Goal: Navigation & Orientation: Find specific page/section

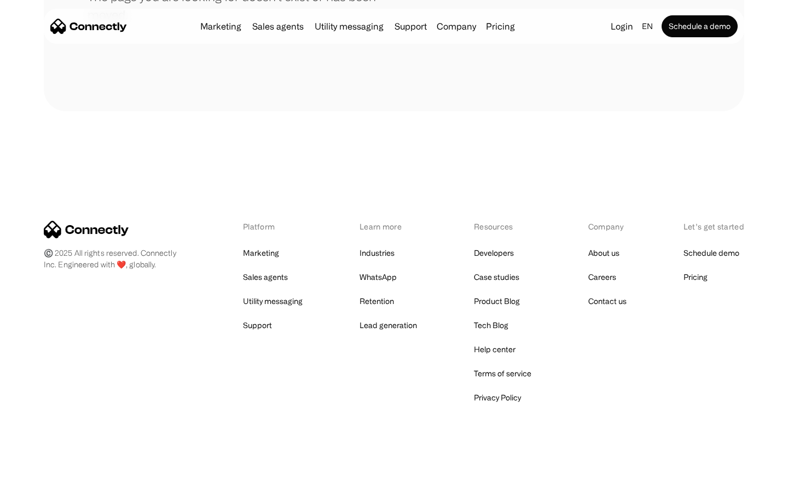
scroll to position [200, 0]
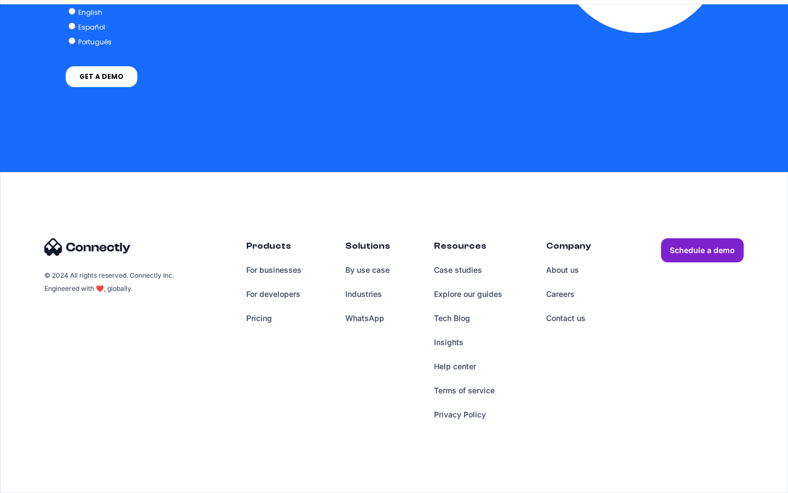
scroll to position [3192, 0]
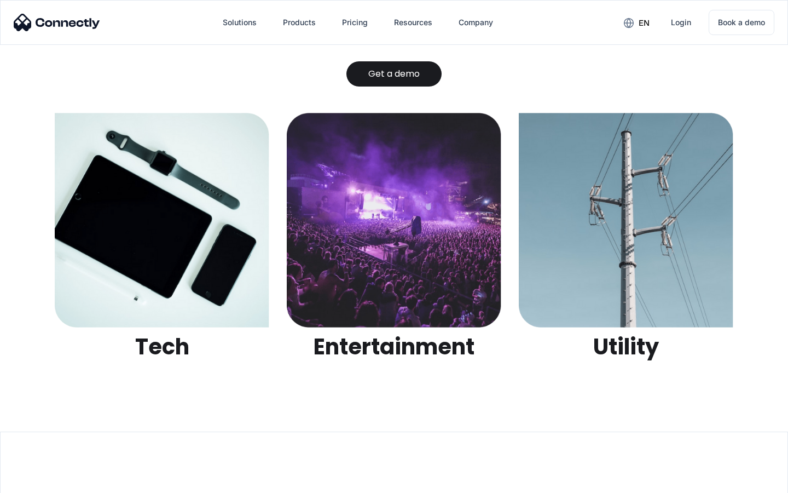
scroll to position [3453, 0]
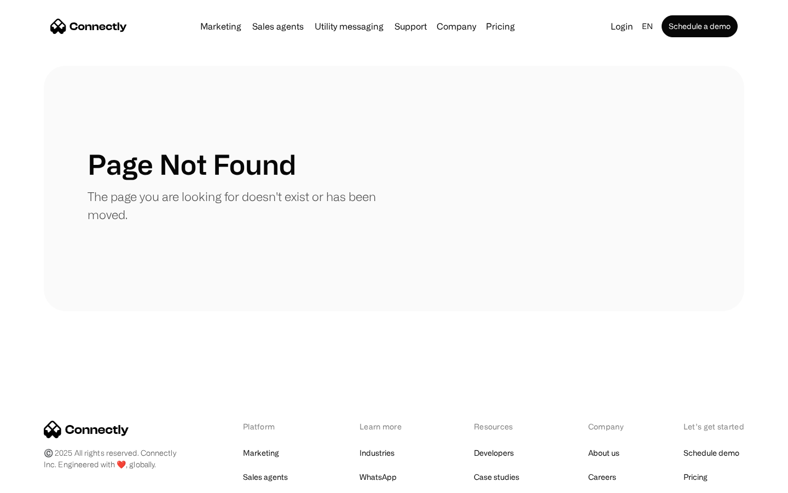
scroll to position [200, 0]
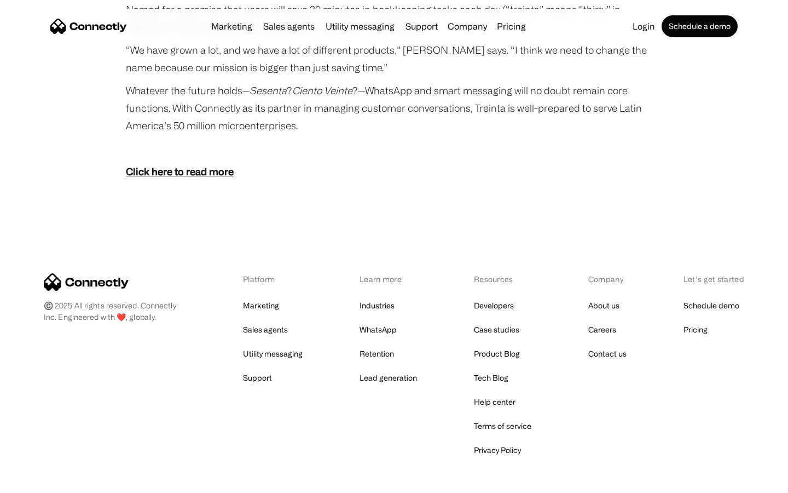
scroll to position [2014, 0]
